Goal: Information Seeking & Learning: Learn about a topic

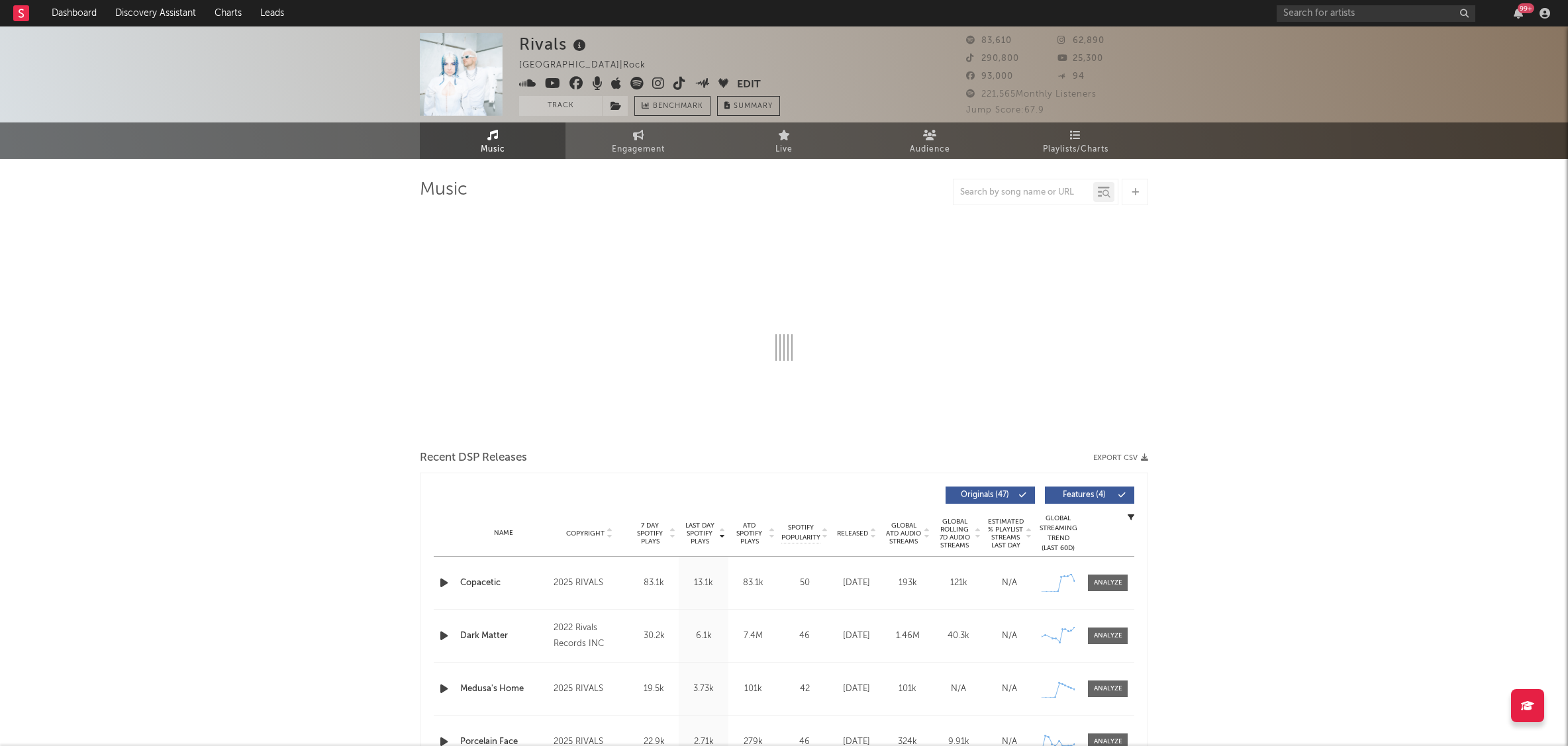
drag, startPoint x: 248, startPoint y: 237, endPoint x: 186, endPoint y: 72, distance: 176.3
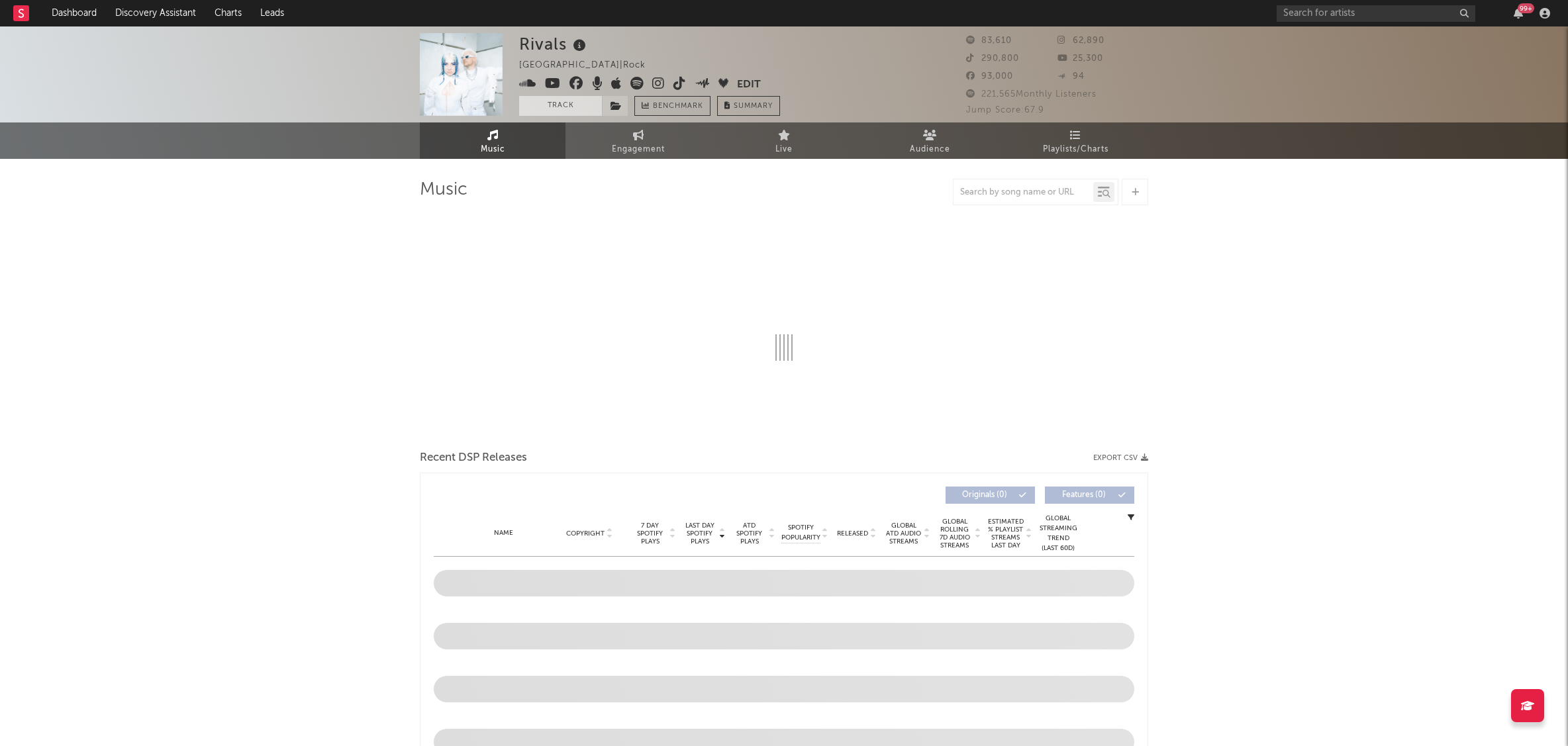
click at [564, 110] on button "Track" at bounding box center [560, 106] width 83 height 20
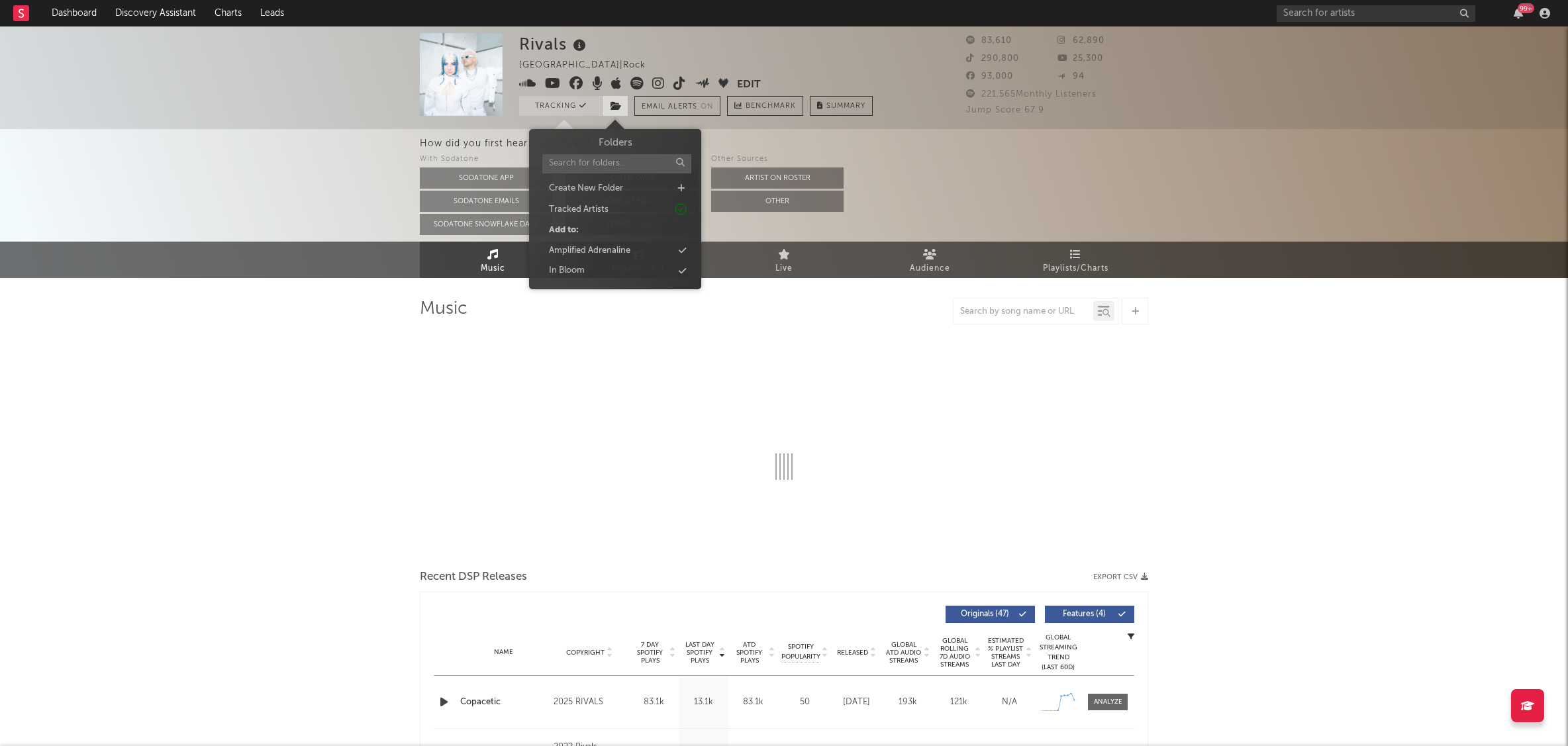
click at [623, 103] on span at bounding box center [615, 106] width 26 height 20
click at [590, 265] on div "In Bloom" at bounding box center [615, 270] width 152 height 17
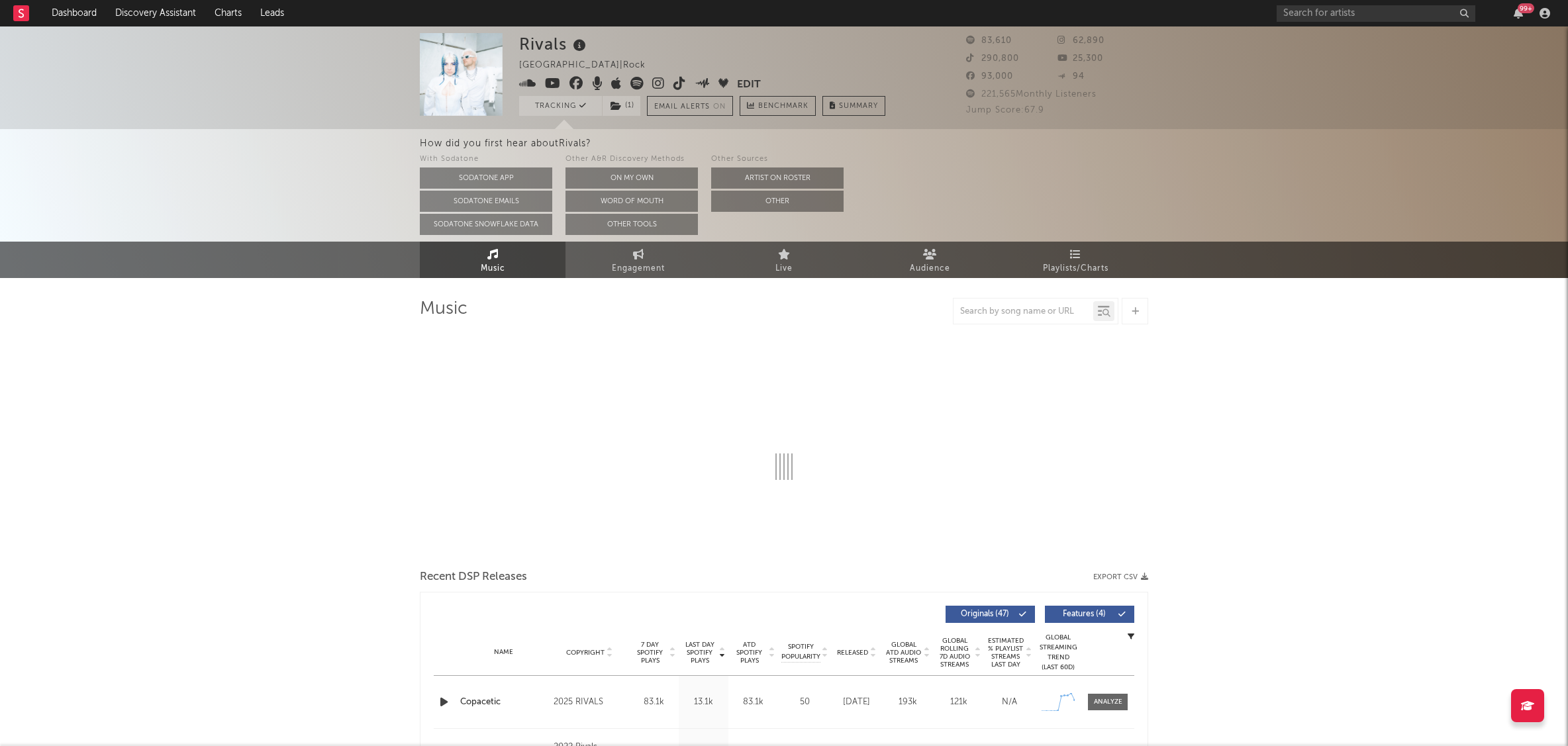
click at [312, 129] on div "How did you first hear about Rivals ? With Sodatone Sodatone App Sodatone Email…" at bounding box center [784, 185] width 1568 height 113
select select "6m"
